Goal: Book appointment/travel/reservation

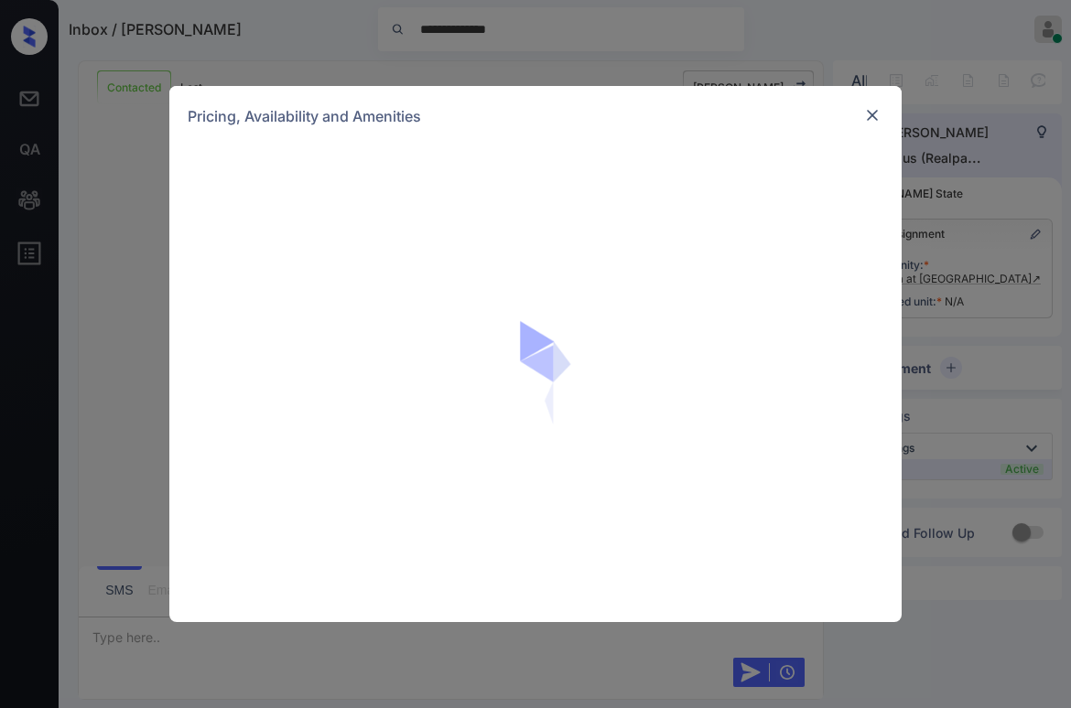
scroll to position [1220, 0]
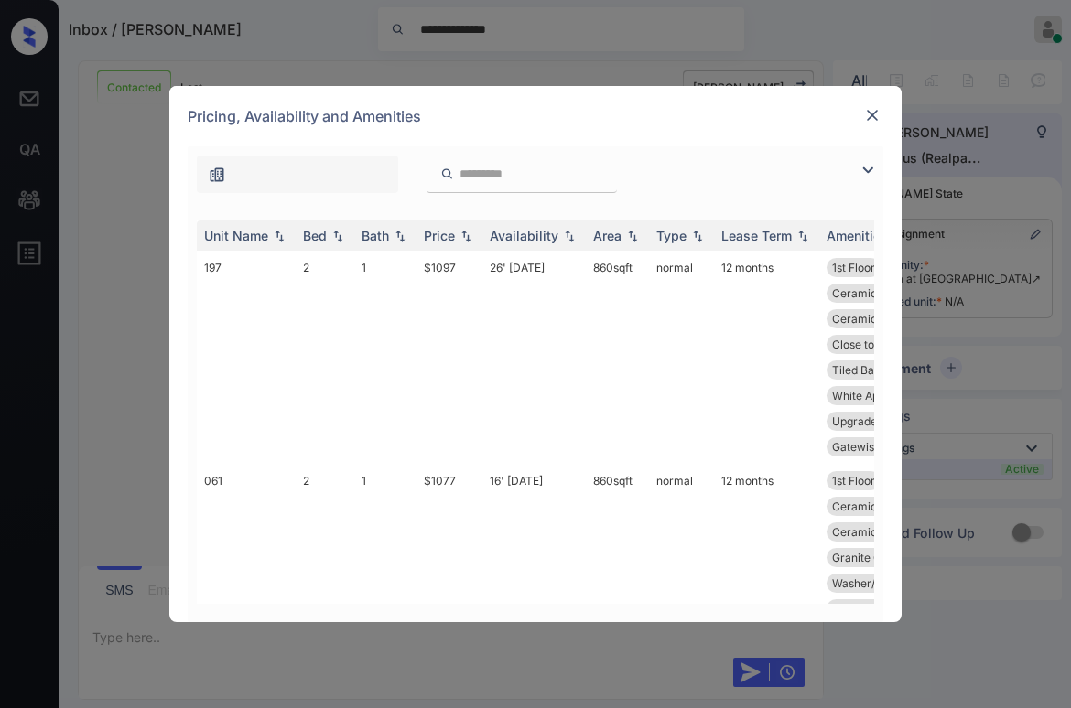
click at [868, 173] on img at bounding box center [868, 170] width 22 height 22
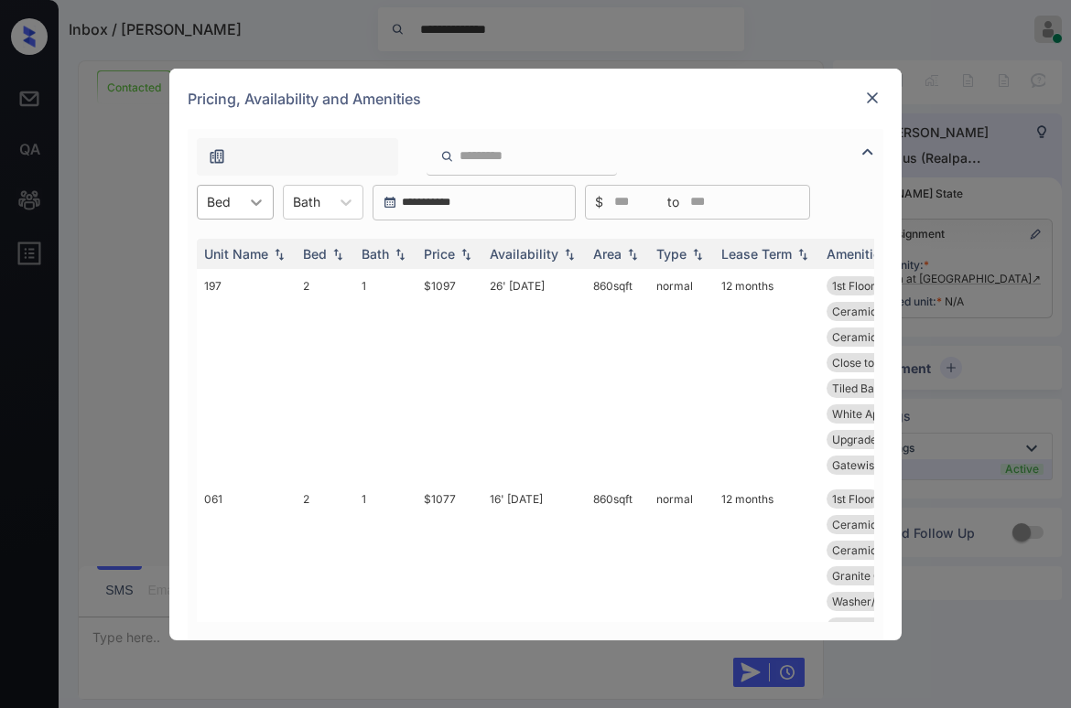
click at [240, 213] on div at bounding box center [256, 202] width 33 height 33
click at [229, 280] on div "3" at bounding box center [235, 280] width 77 height 33
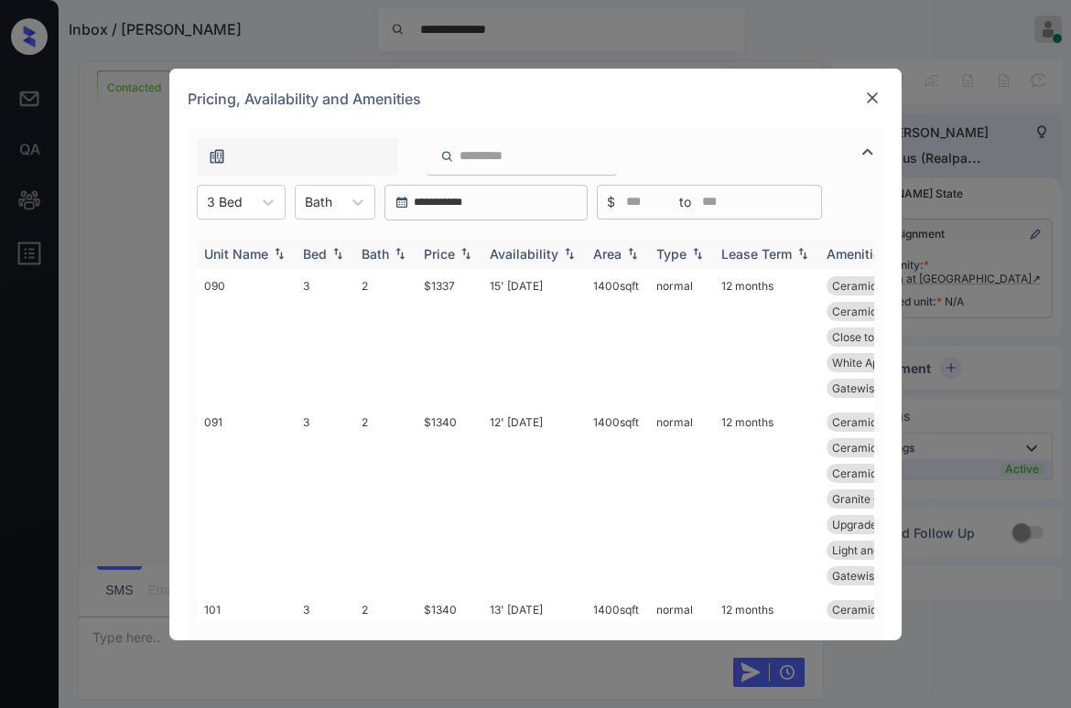
click at [458, 253] on img at bounding box center [466, 253] width 18 height 13
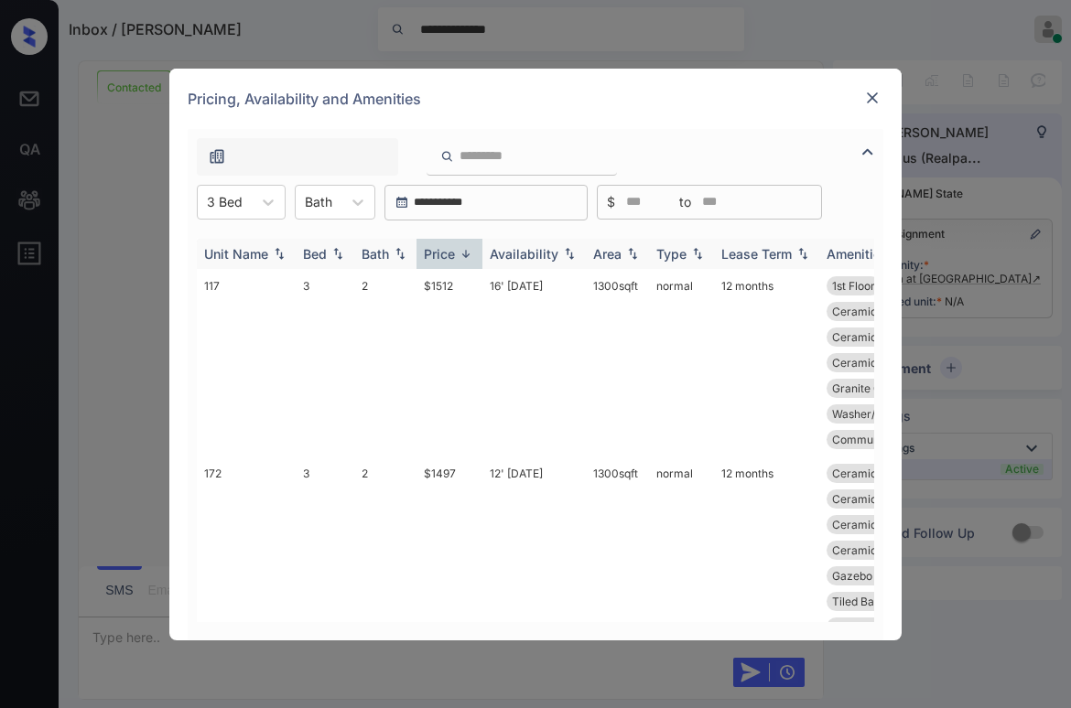
click at [454, 253] on div "Price" at bounding box center [439, 254] width 31 height 16
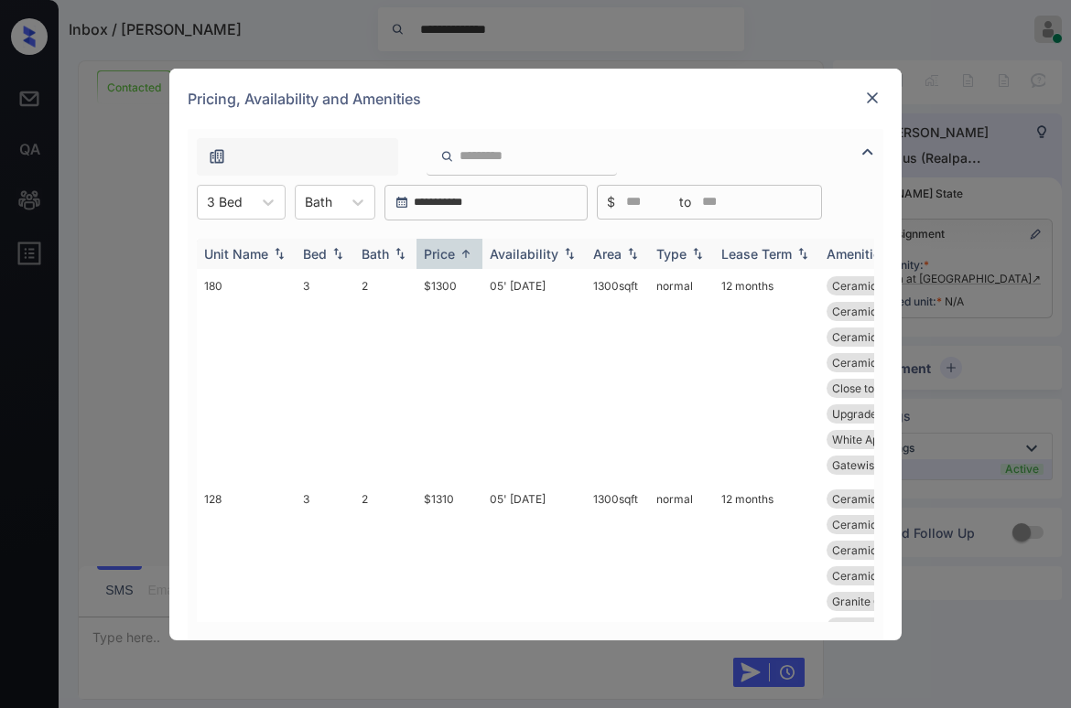
click at [454, 253] on div "Price" at bounding box center [439, 254] width 31 height 16
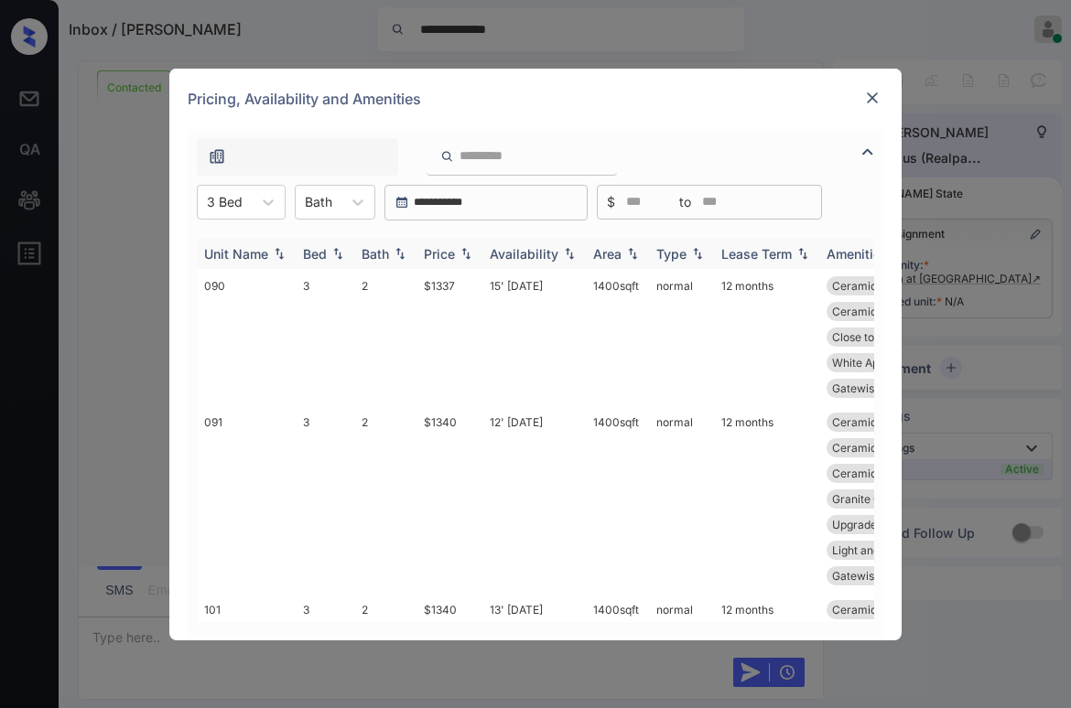
click at [454, 253] on div "Price" at bounding box center [439, 254] width 31 height 16
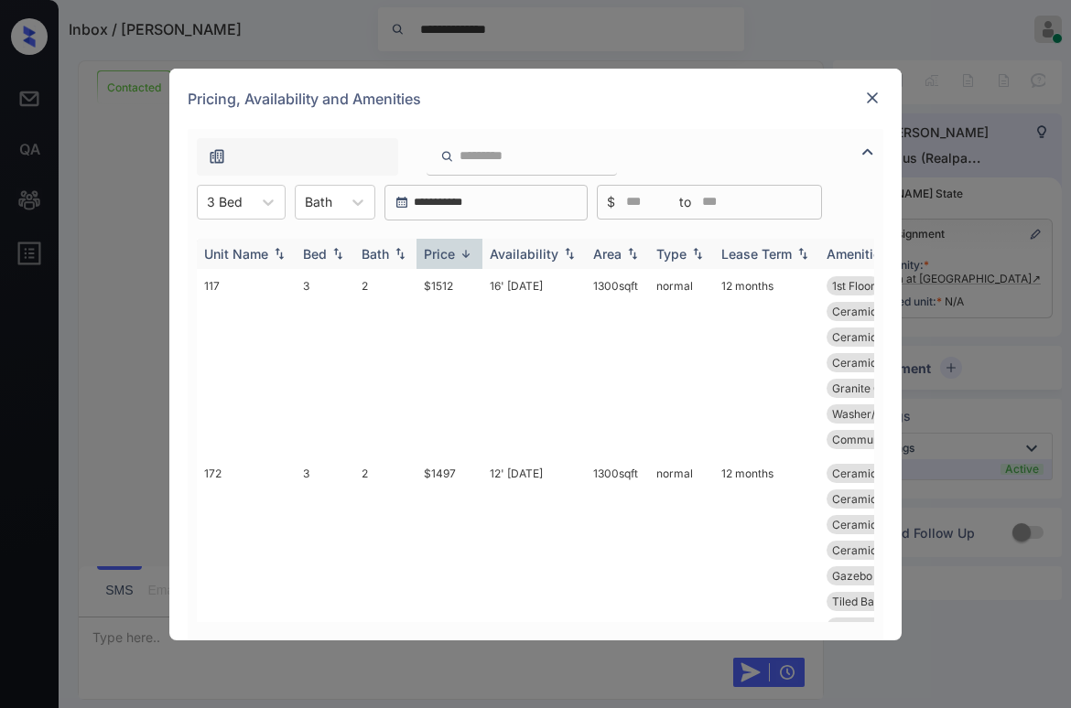
click at [454, 253] on div "Price" at bounding box center [439, 254] width 31 height 16
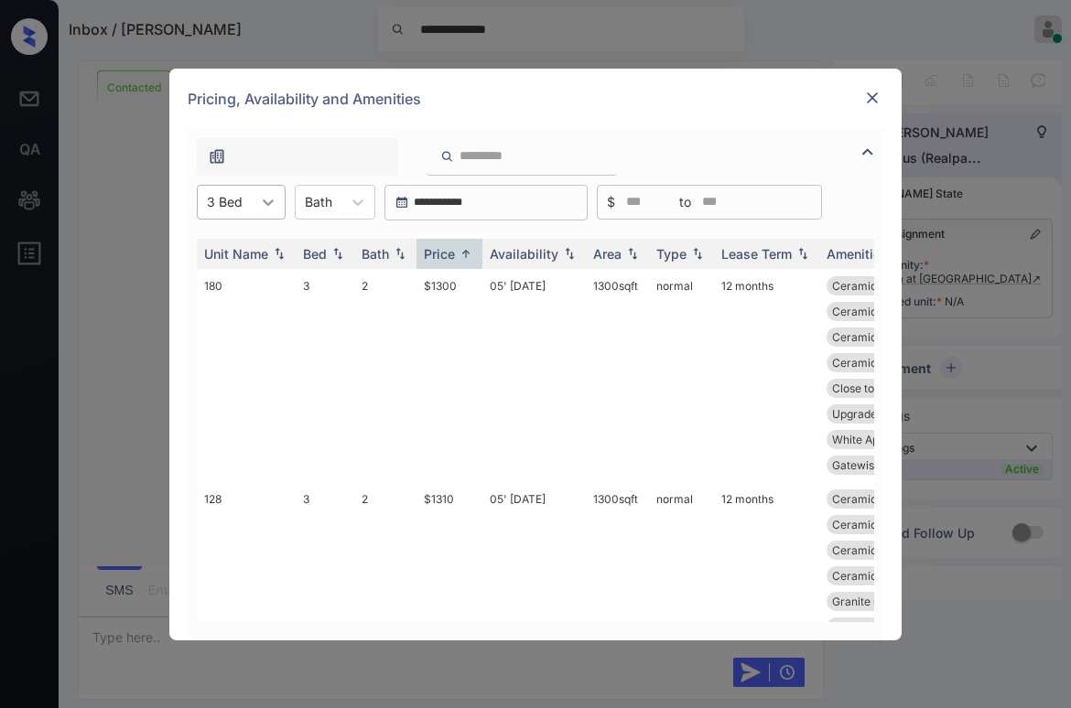
click at [264, 205] on icon at bounding box center [268, 202] width 18 height 18
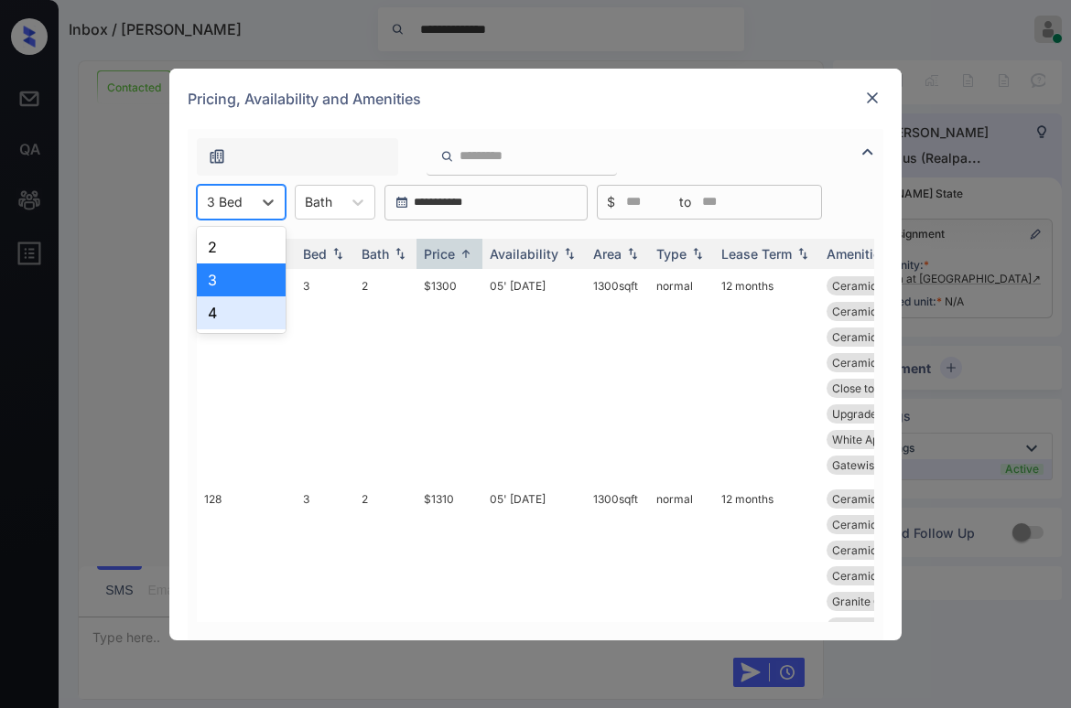
click at [238, 311] on div "4" at bounding box center [241, 313] width 89 height 33
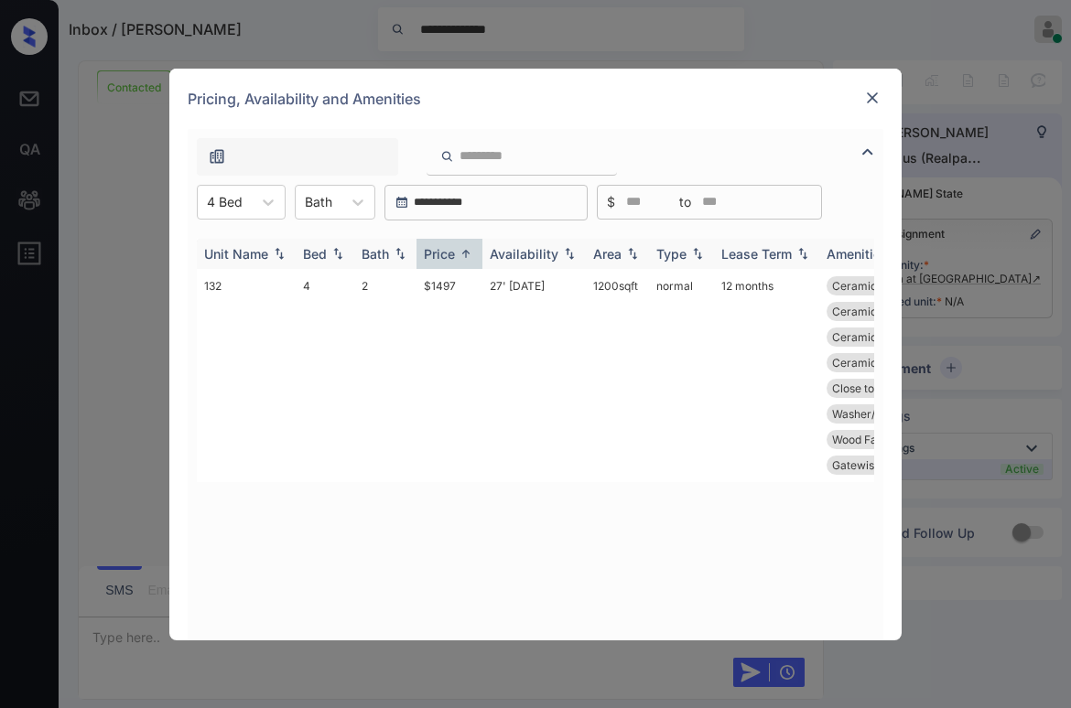
click at [432, 251] on div "Price" at bounding box center [439, 254] width 31 height 16
click at [439, 253] on div "Price" at bounding box center [439, 254] width 31 height 16
click at [448, 253] on div "Price" at bounding box center [439, 254] width 31 height 16
click at [449, 252] on div "Price" at bounding box center [439, 254] width 31 height 16
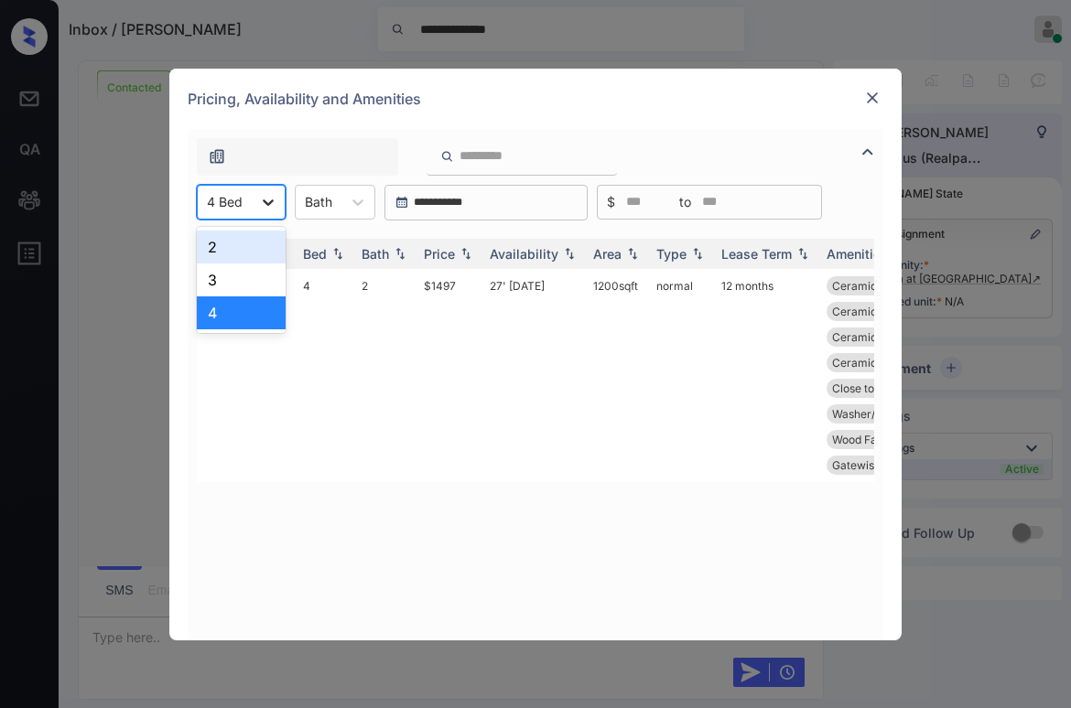
click at [269, 202] on icon at bounding box center [268, 203] width 11 height 6
click at [231, 280] on div "3" at bounding box center [241, 280] width 89 height 33
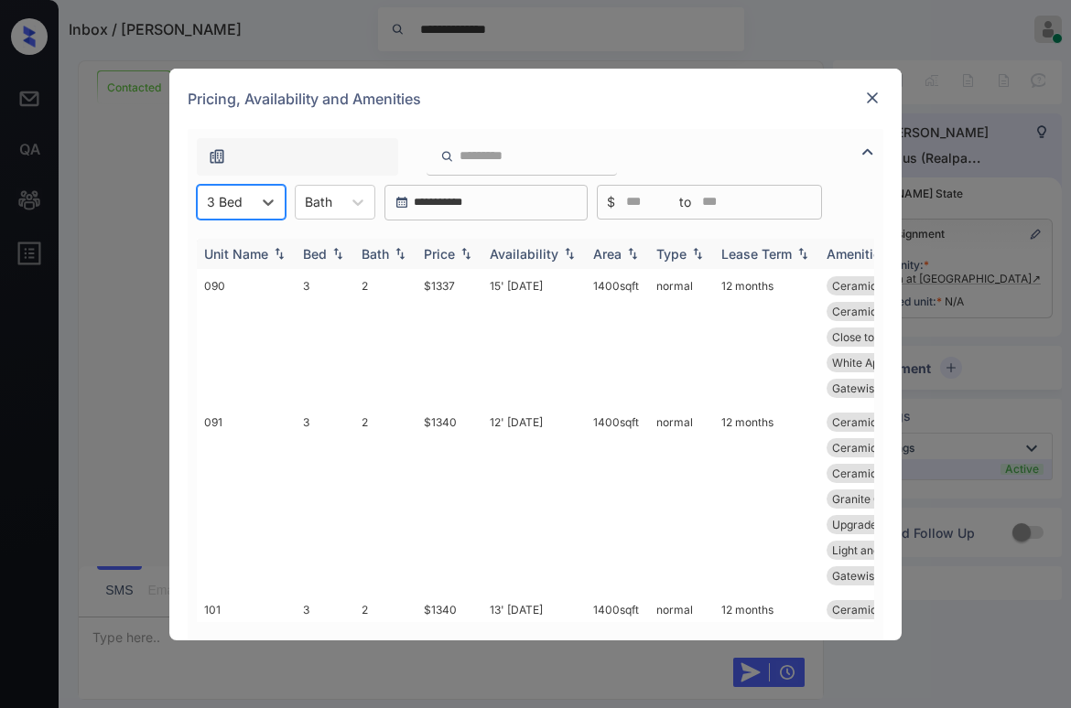
click at [449, 253] on div "Price" at bounding box center [439, 254] width 31 height 16
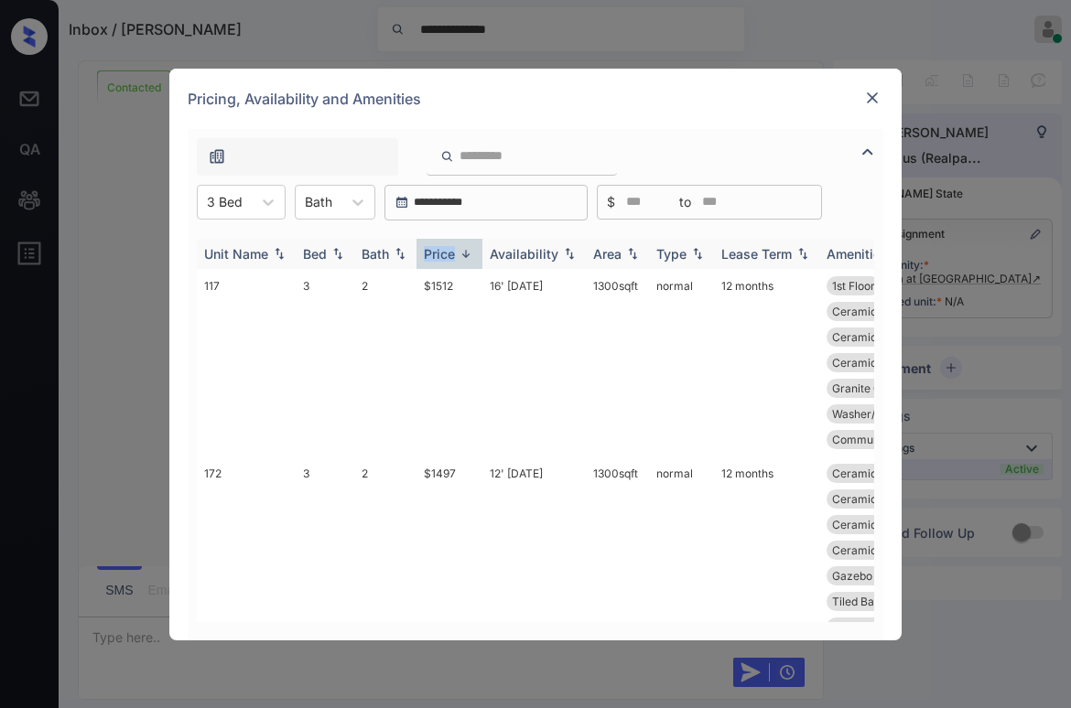
click at [449, 253] on div "Price" at bounding box center [439, 254] width 31 height 16
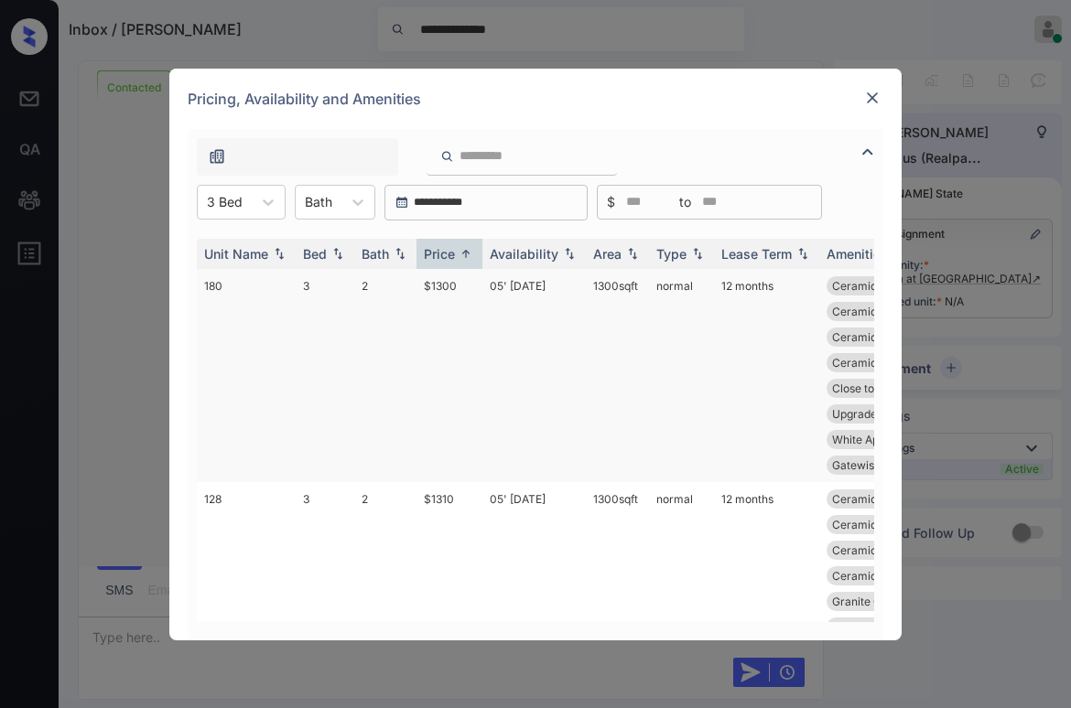
click at [448, 290] on td "$1300" at bounding box center [449, 375] width 66 height 213
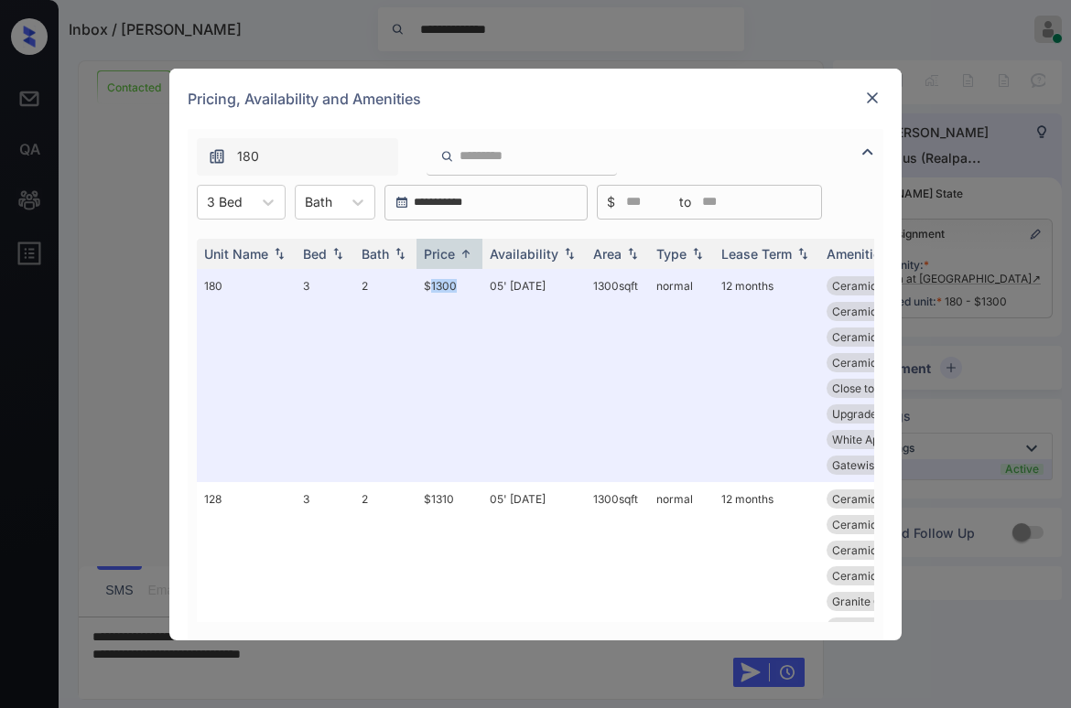
click at [872, 98] on img at bounding box center [872, 98] width 18 height 18
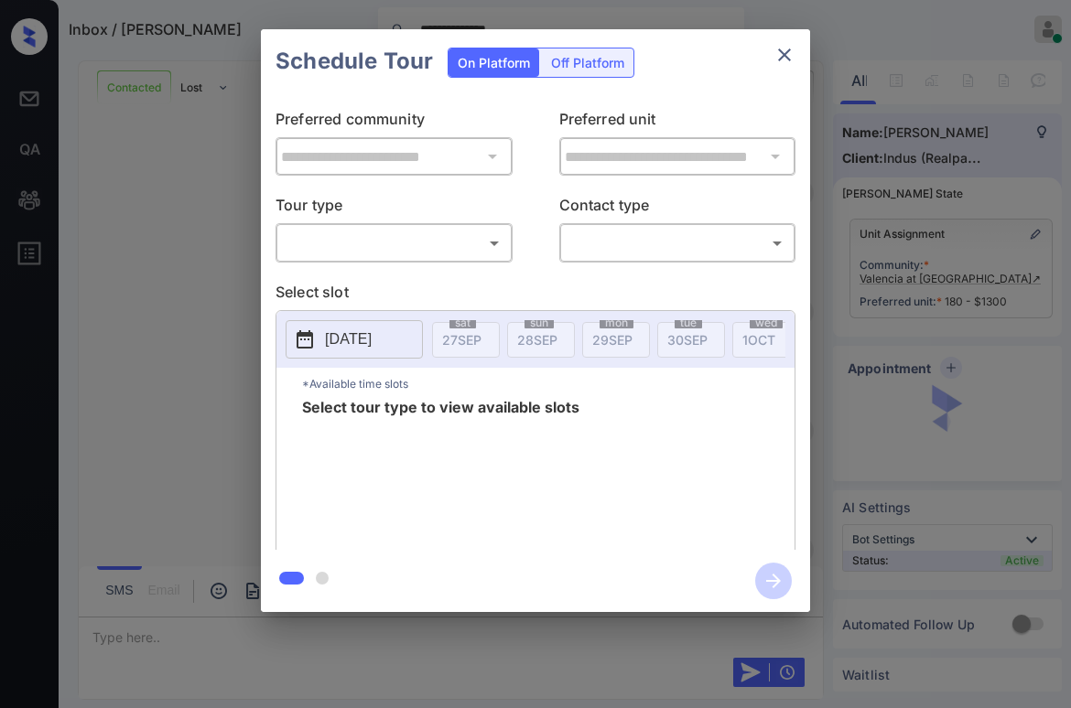
scroll to position [1220, 0]
click at [402, 224] on div "​ ​" at bounding box center [393, 242] width 237 height 39
click at [390, 236] on body "**********" at bounding box center [535, 354] width 1071 height 708
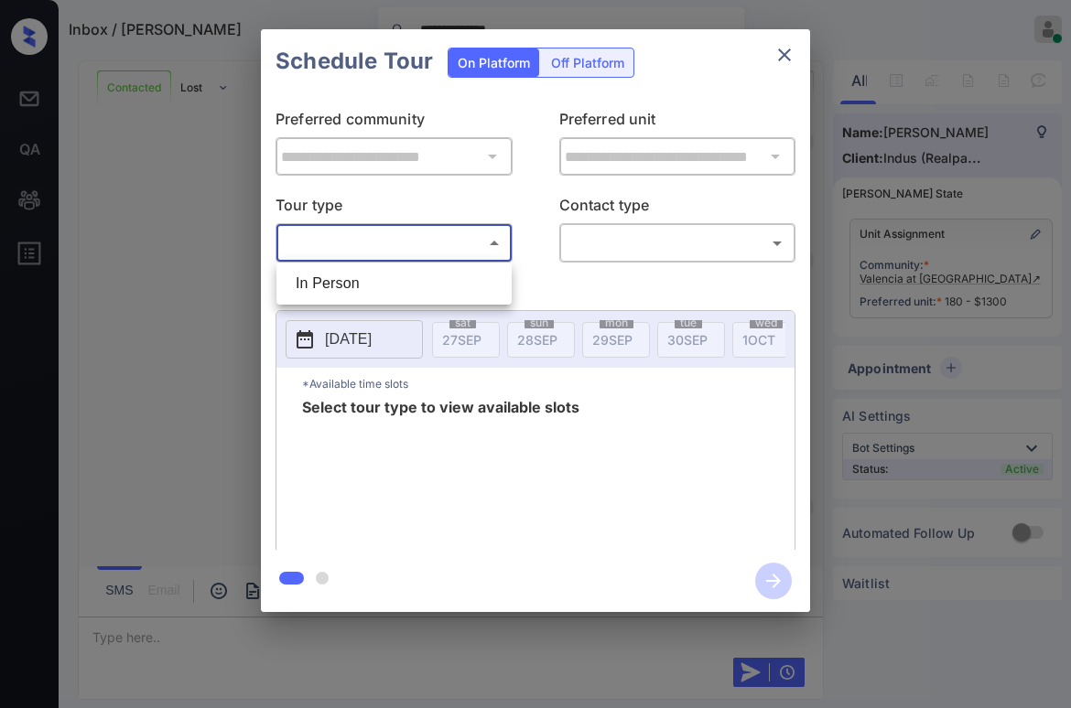
click at [360, 277] on li "In Person" at bounding box center [394, 283] width 226 height 33
type input "********"
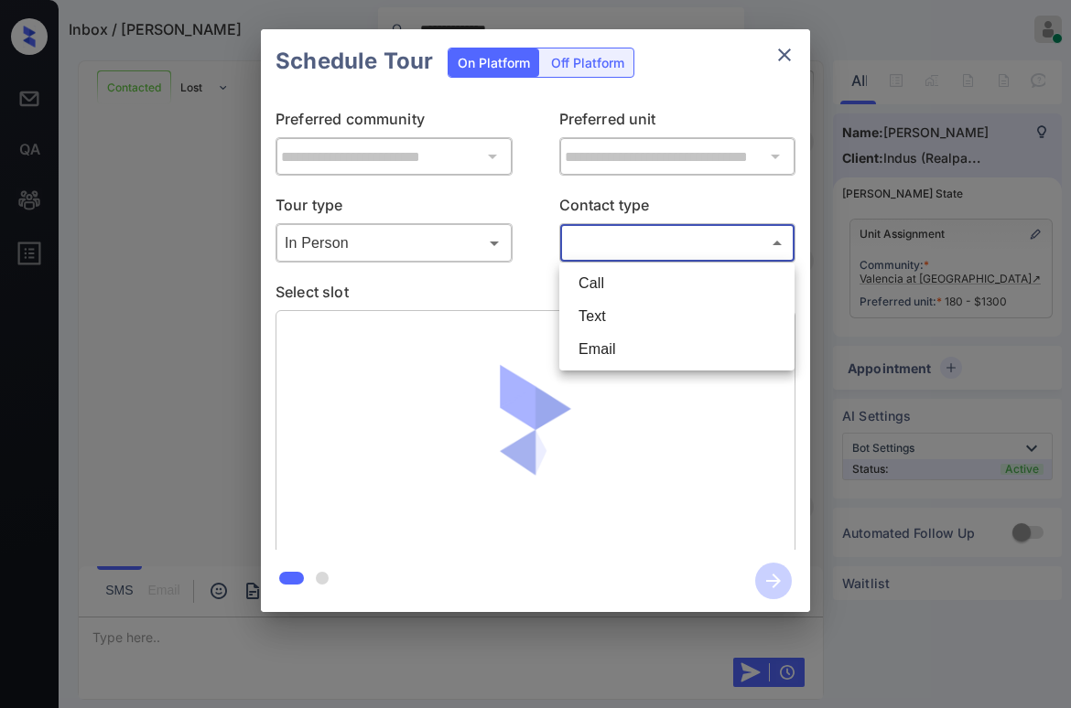
click at [618, 234] on body "**********" at bounding box center [535, 354] width 1071 height 708
click at [612, 308] on li "Text" at bounding box center [677, 316] width 226 height 33
type input "****"
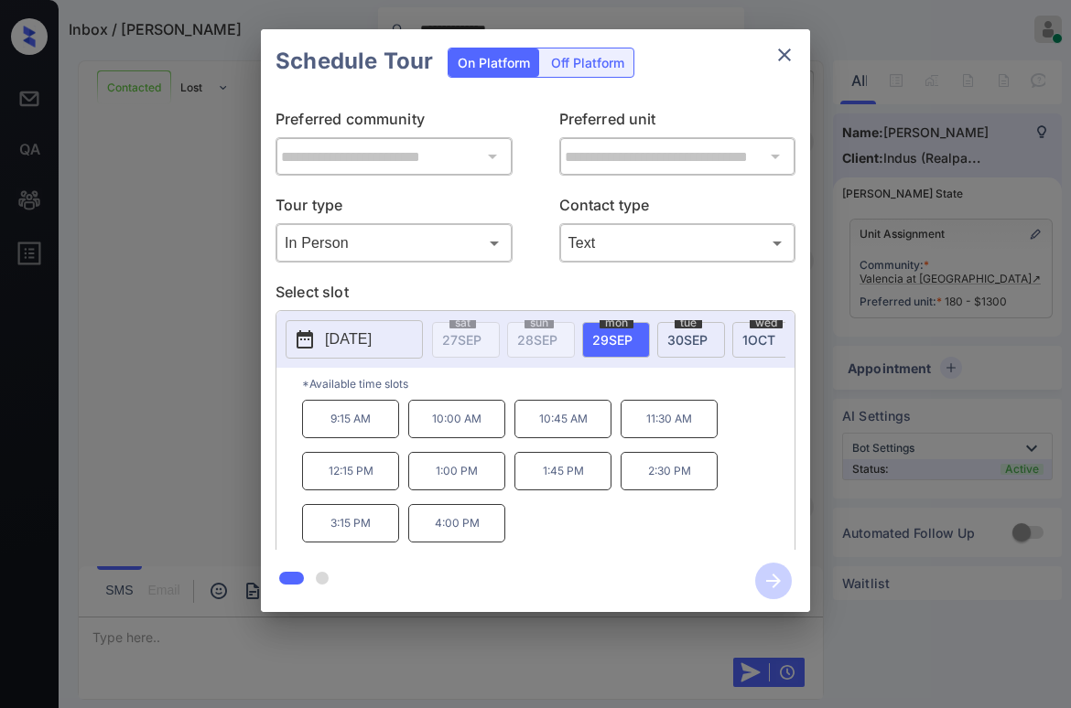
click at [550, 290] on p "Select slot" at bounding box center [535, 295] width 520 height 29
click at [535, 288] on p "Select slot" at bounding box center [535, 295] width 520 height 29
click at [457, 426] on p "10:00 AM" at bounding box center [456, 419] width 97 height 38
click at [785, 55] on icon "close" at bounding box center [784, 55] width 13 height 13
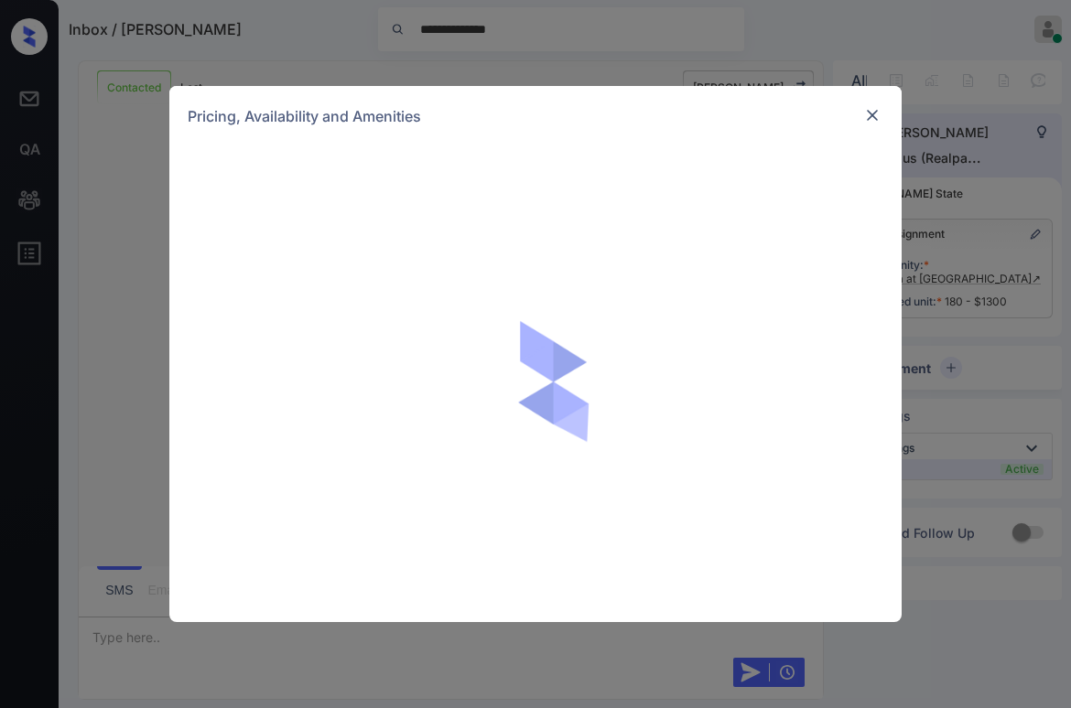
scroll to position [1220, 0]
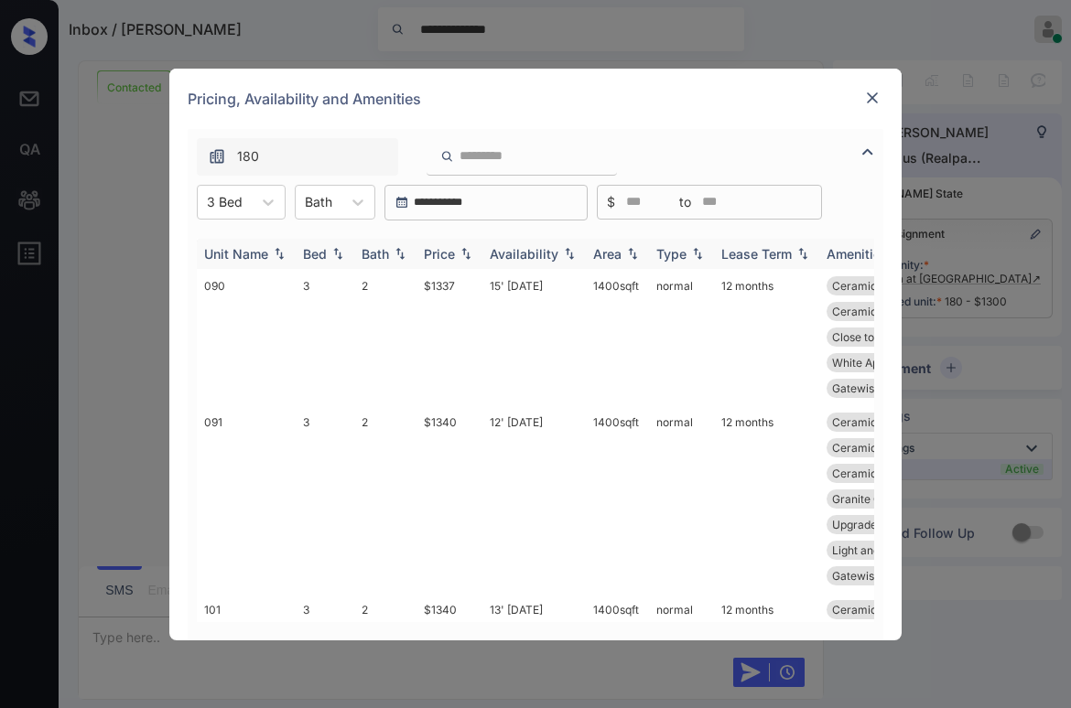
click at [447, 261] on div "Price" at bounding box center [439, 254] width 31 height 16
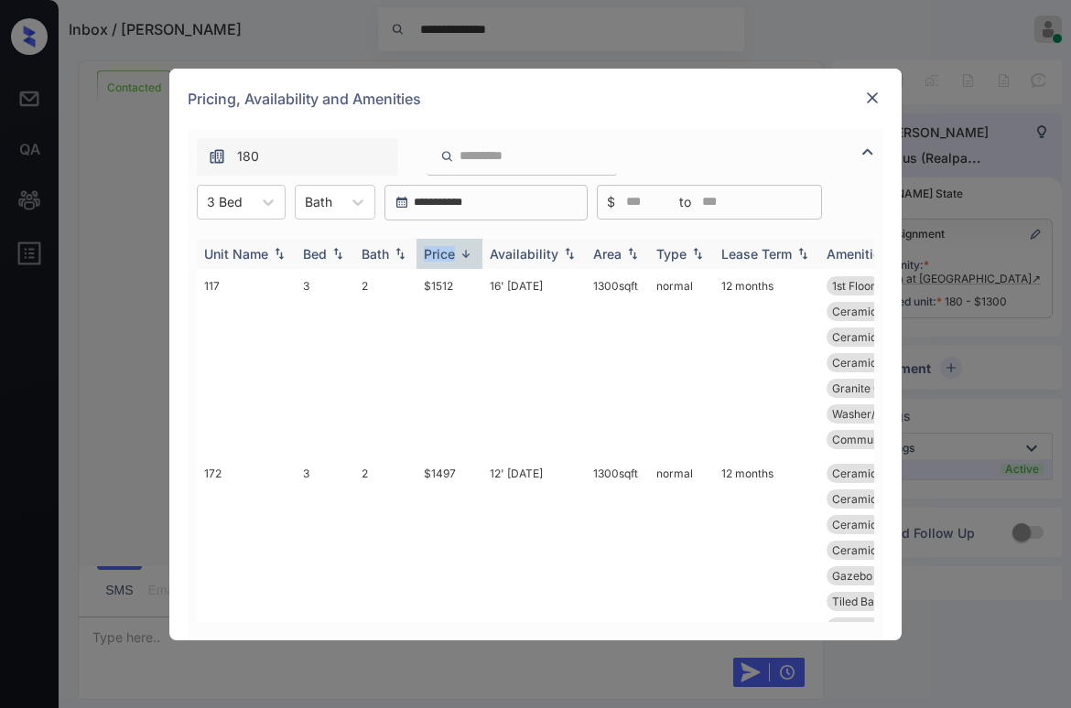
click at [447, 260] on div "Price" at bounding box center [439, 254] width 31 height 16
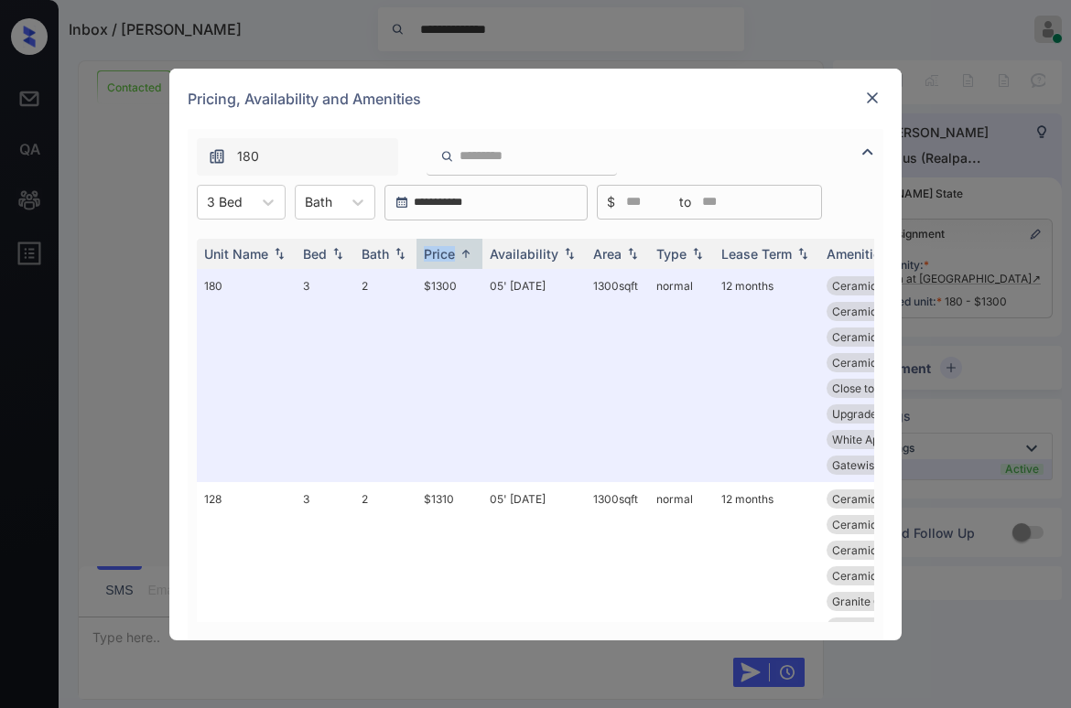
click at [871, 97] on img at bounding box center [872, 98] width 18 height 18
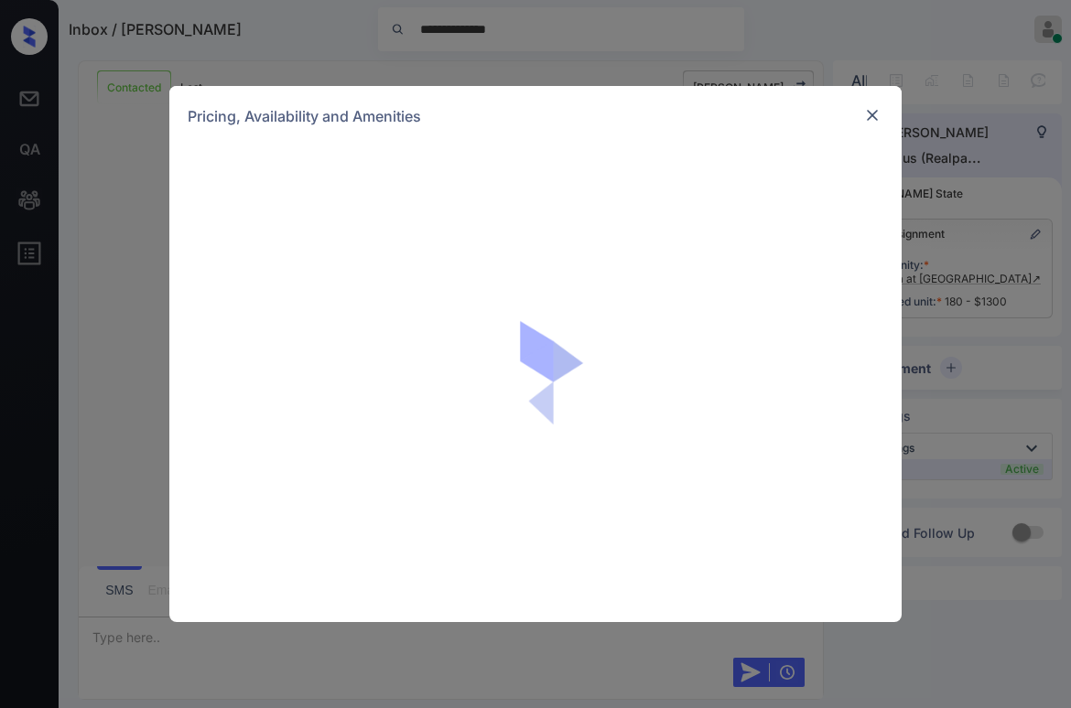
scroll to position [1220, 0]
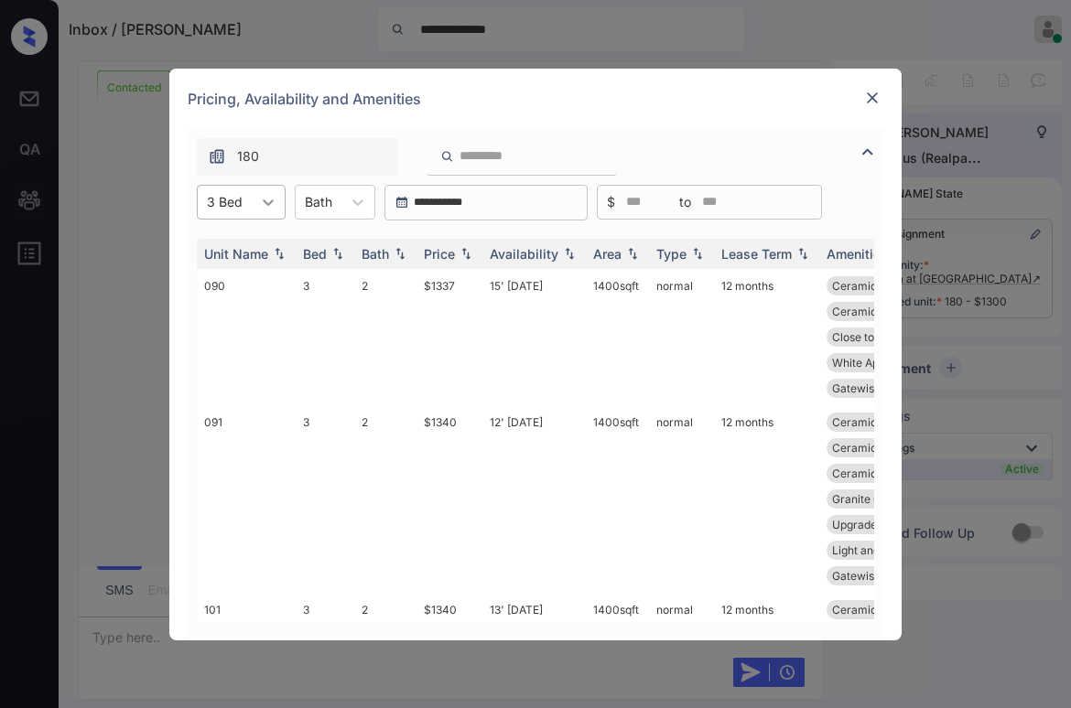
click at [256, 212] on div at bounding box center [268, 202] width 33 height 33
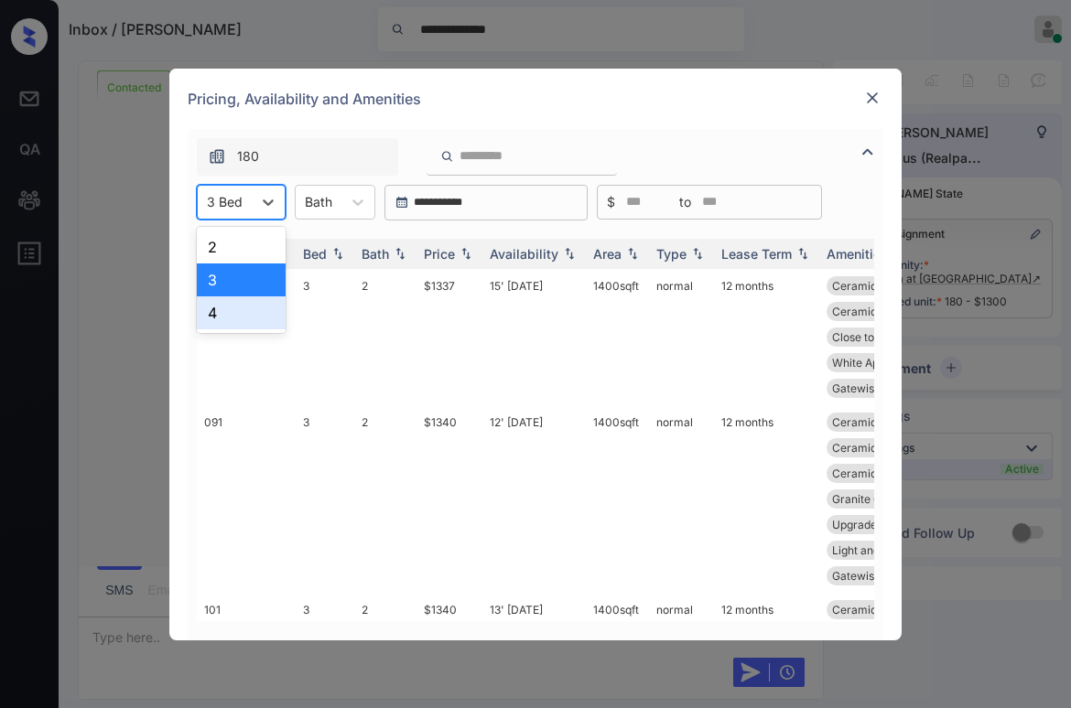
click at [232, 302] on div "4" at bounding box center [241, 313] width 89 height 33
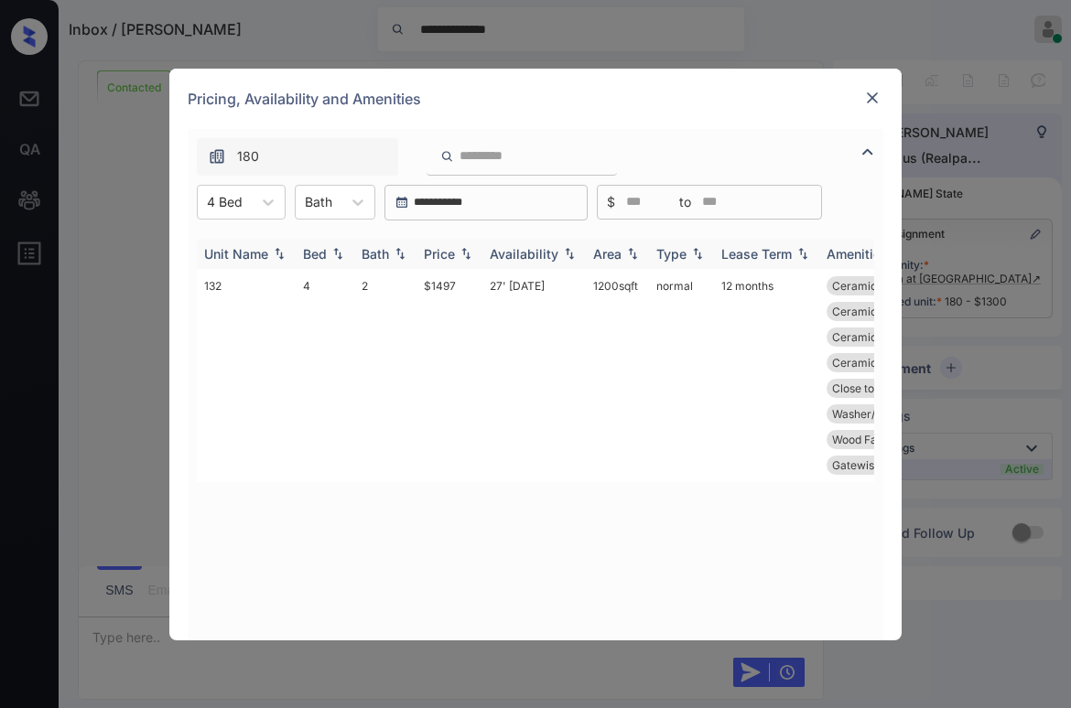
click at [450, 254] on div "Price" at bounding box center [439, 254] width 31 height 16
click at [449, 254] on div "Price" at bounding box center [439, 254] width 31 height 16
click at [242, 204] on div at bounding box center [225, 201] width 36 height 19
click at [448, 289] on td "$1497" at bounding box center [449, 375] width 66 height 213
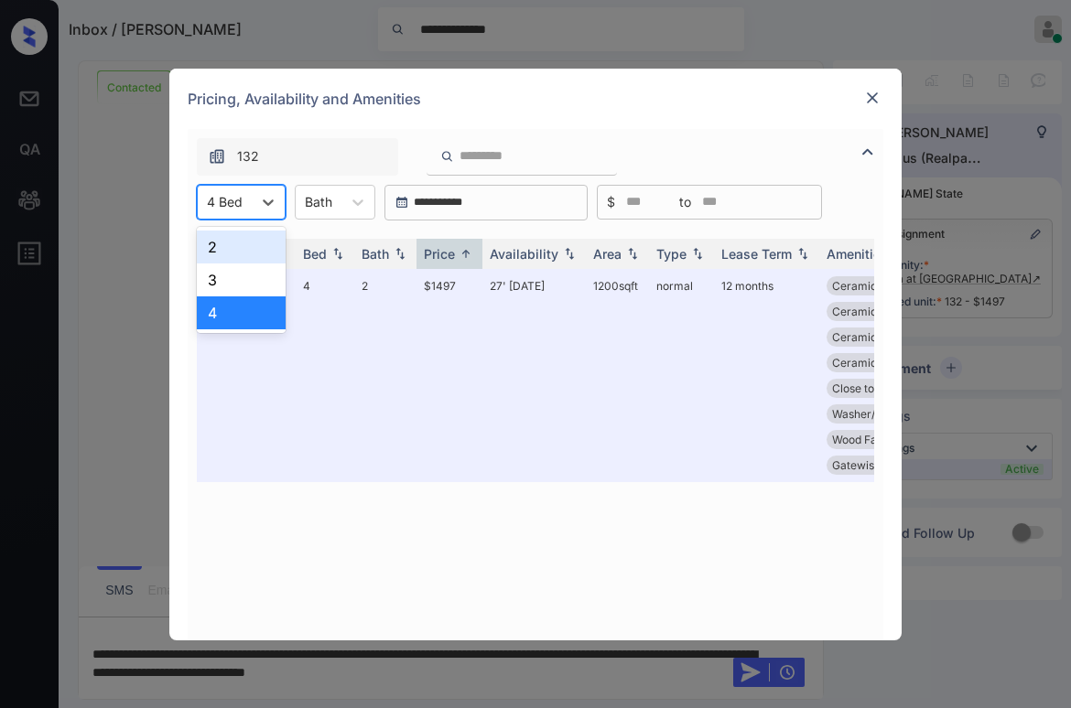
click at [243, 205] on div "4 Bed" at bounding box center [225, 202] width 54 height 27
click at [229, 279] on div "3" at bounding box center [241, 280] width 89 height 33
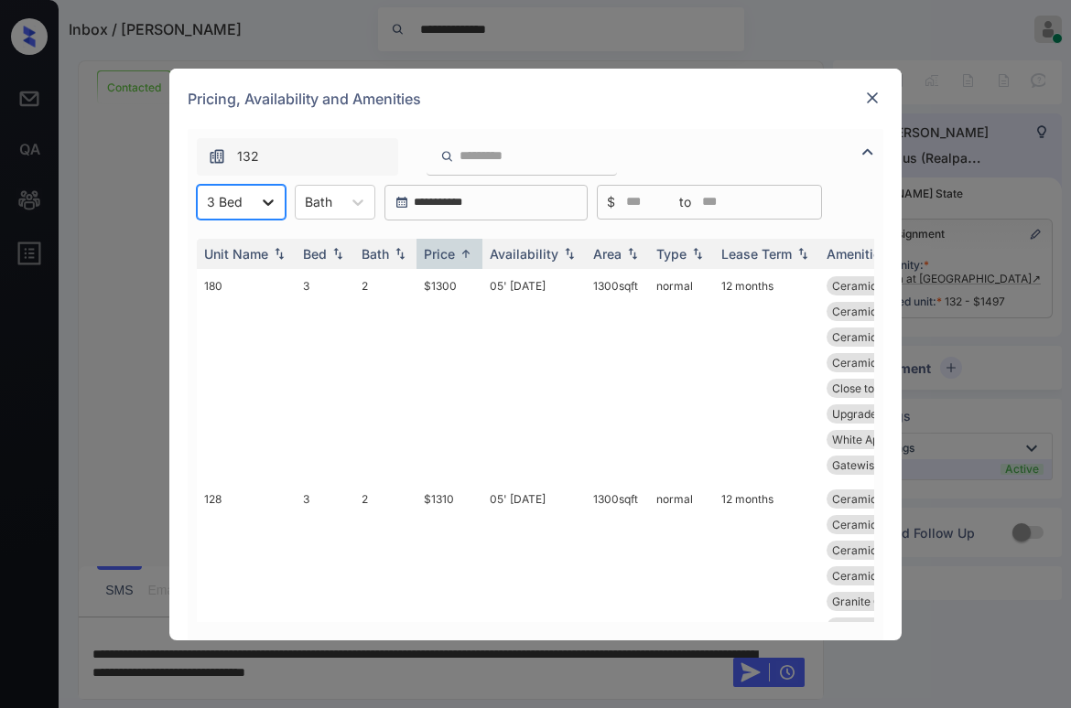
click at [268, 204] on icon at bounding box center [268, 203] width 11 height 6
click at [818, 111] on div "Pricing, Availability and Amenities" at bounding box center [535, 99] width 732 height 60
click at [819, 100] on div "Pricing, Availability and Amenities" at bounding box center [535, 99] width 732 height 60
click at [872, 104] on img at bounding box center [872, 98] width 18 height 18
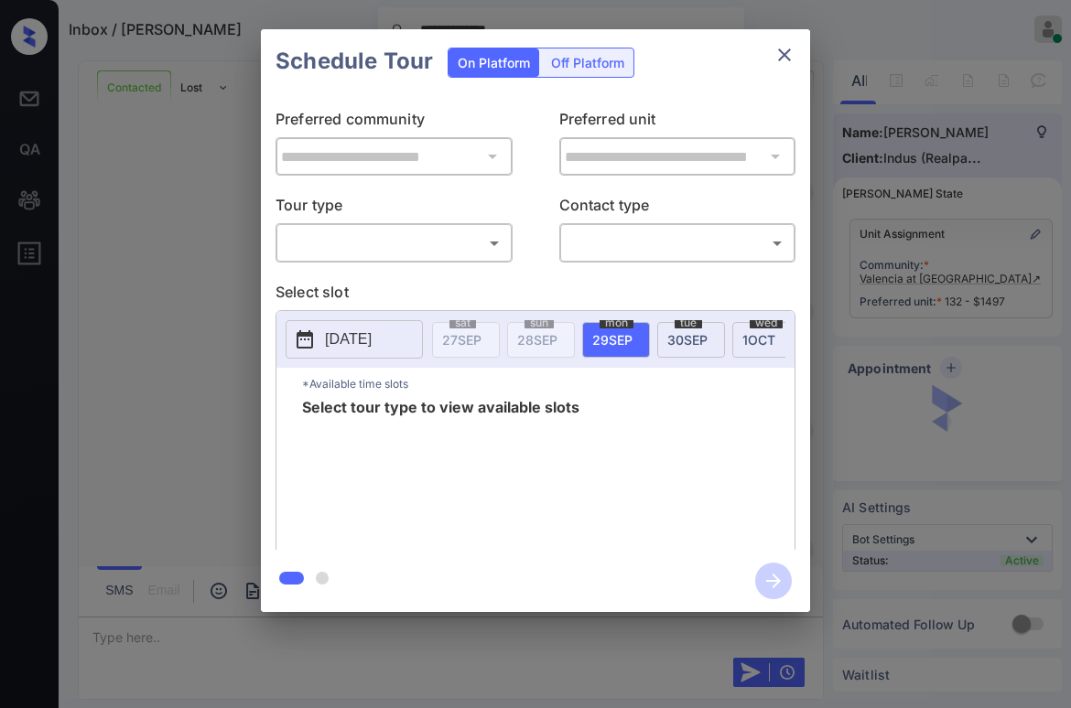
scroll to position [2217, 0]
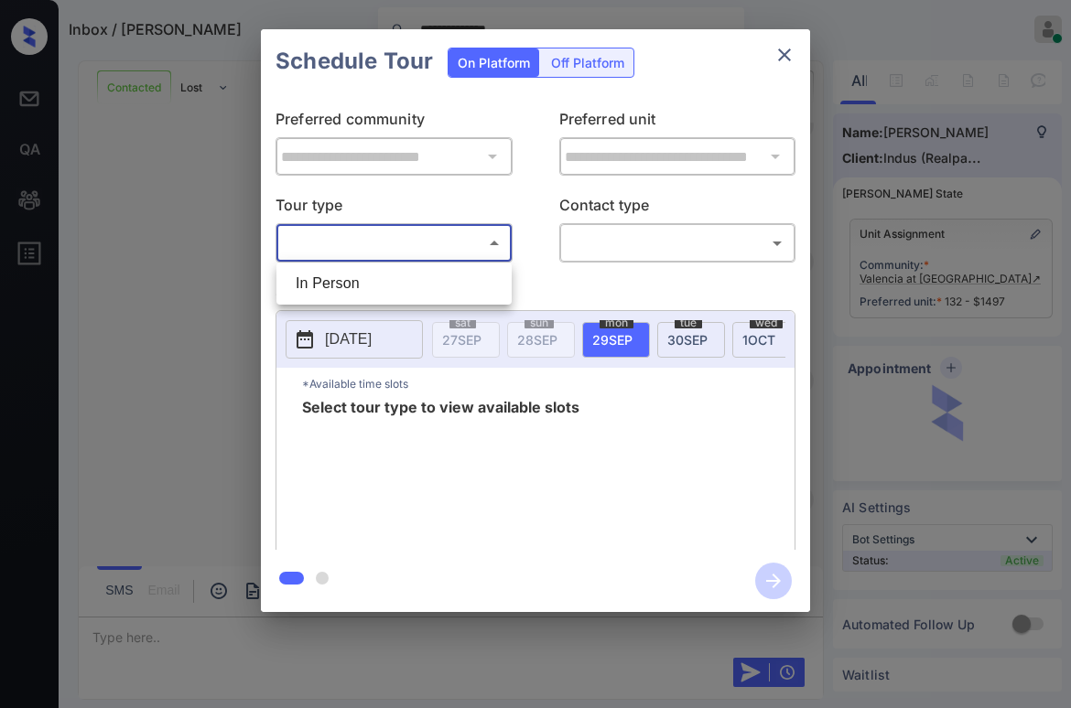
click at [423, 244] on body "**********" at bounding box center [535, 354] width 1071 height 708
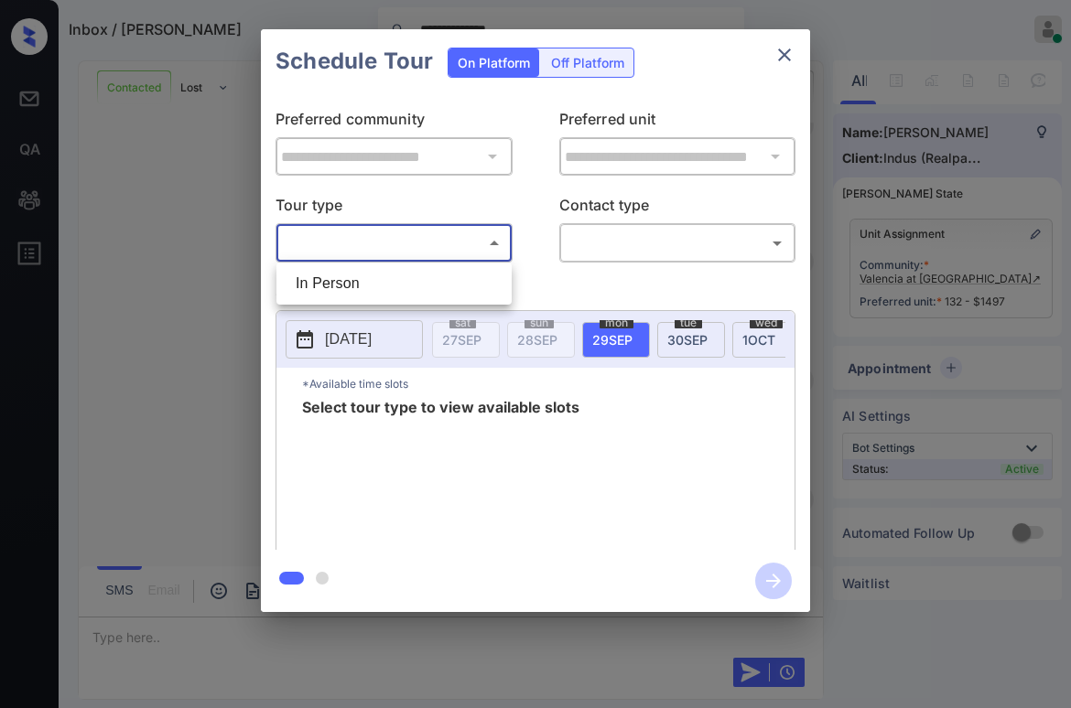
drag, startPoint x: 383, startPoint y: 285, endPoint x: 541, endPoint y: 274, distance: 157.8
click at [384, 285] on li "In Person" at bounding box center [394, 283] width 226 height 33
type input "********"
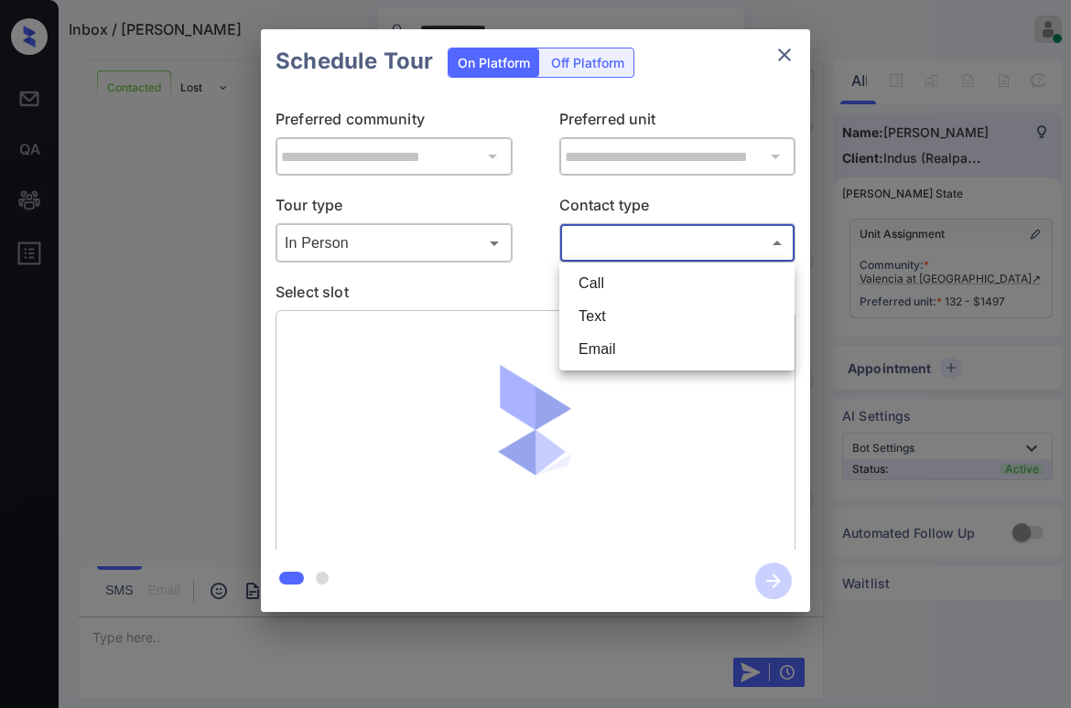
click at [591, 244] on body "**********" at bounding box center [535, 354] width 1071 height 708
click at [596, 322] on li "Text" at bounding box center [677, 316] width 226 height 33
type input "****"
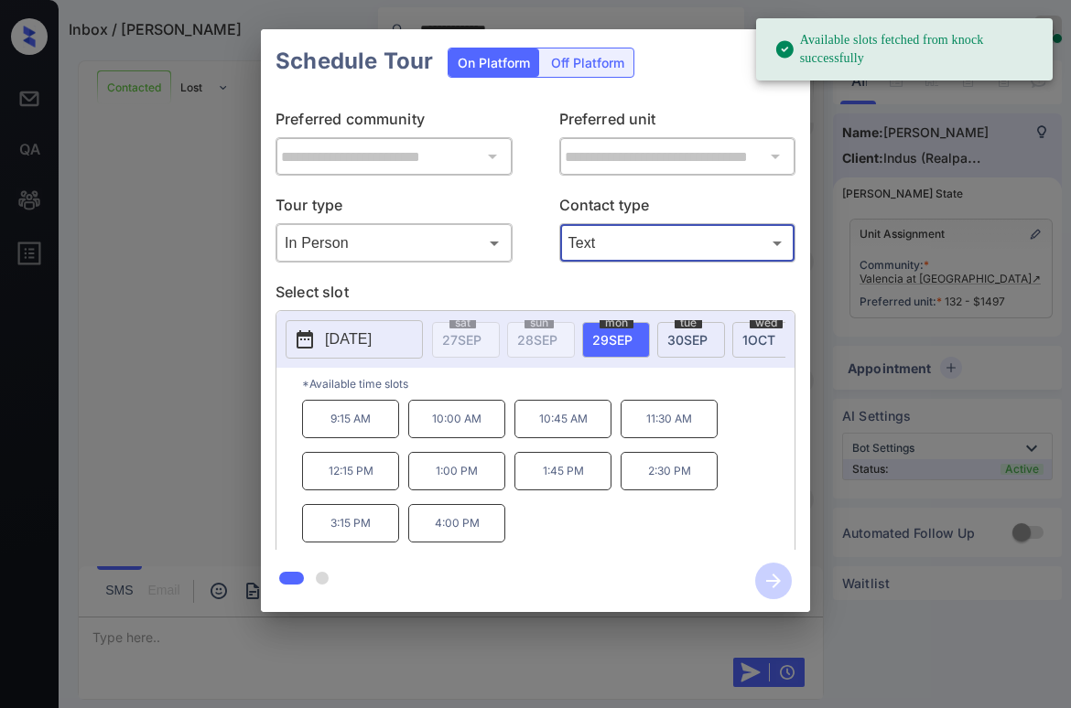
click at [609, 340] on span "[DATE]" at bounding box center [612, 340] width 40 height 16
click at [463, 422] on p "10:00 AM" at bounding box center [456, 419] width 97 height 38
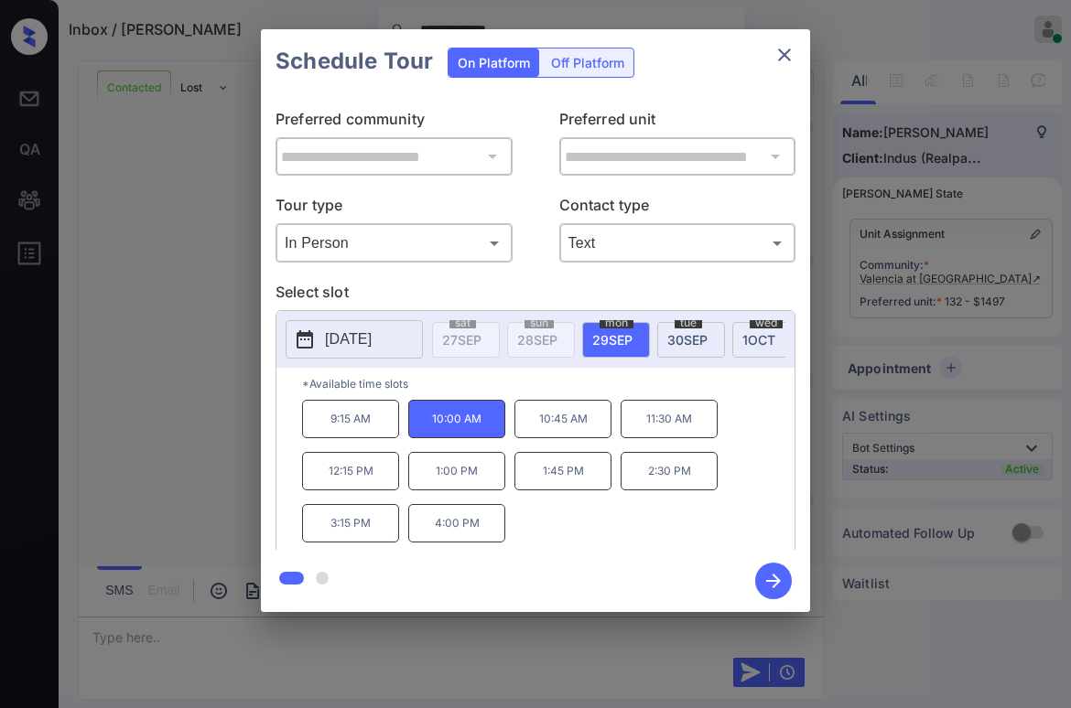
click at [773, 586] on icon "button" at bounding box center [773, 581] width 37 height 37
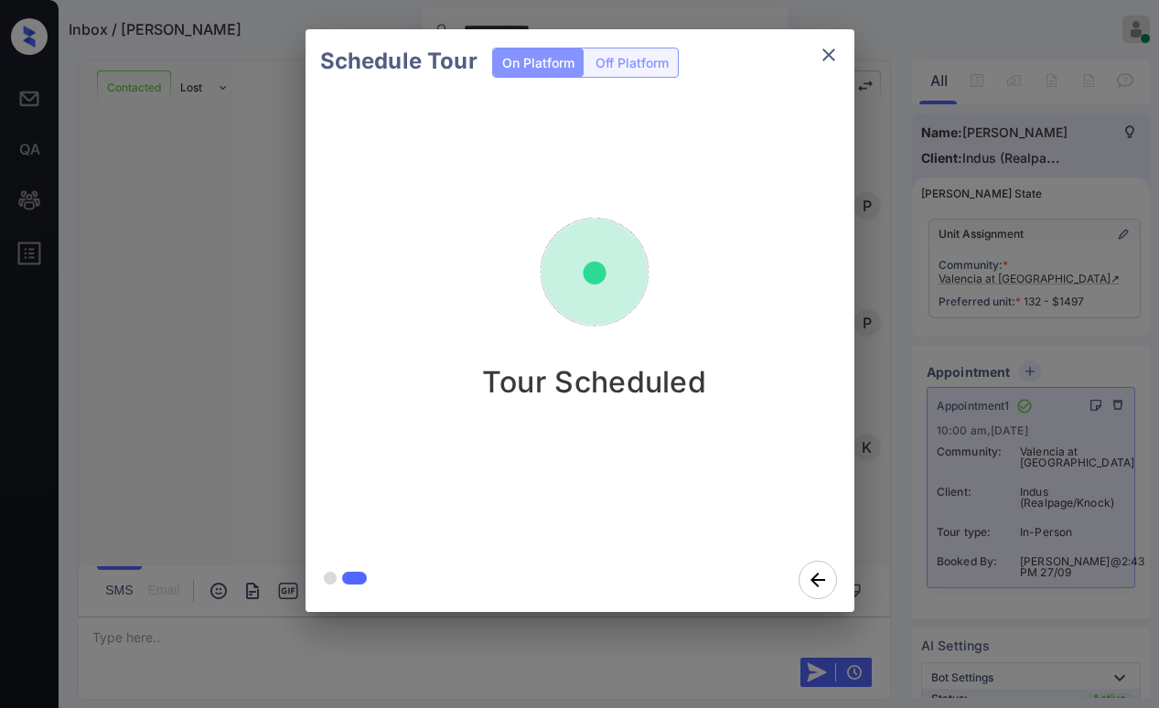
scroll to position [2623, 0]
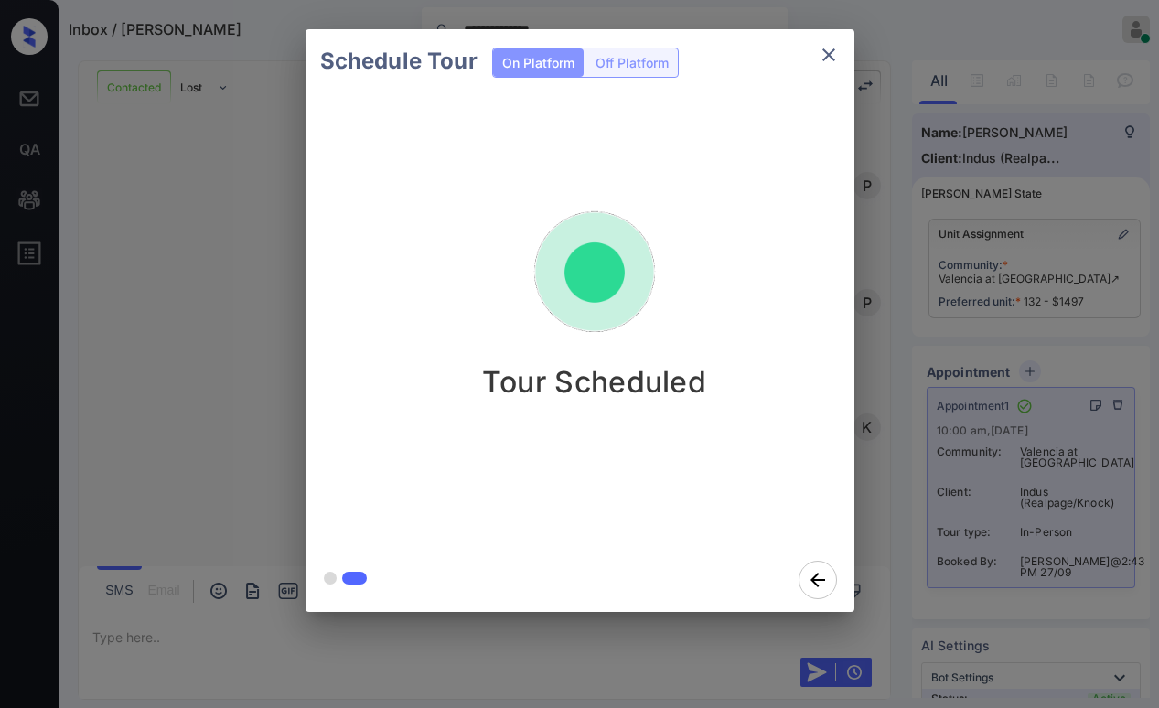
click at [169, 344] on div "Schedule Tour On Platform Off Platform Tour Scheduled" at bounding box center [579, 321] width 1159 height 642
